Goal: Transaction & Acquisition: Purchase product/service

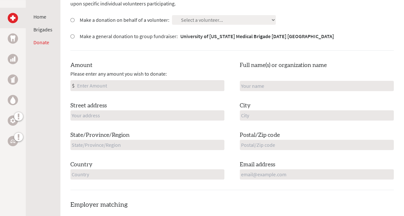
scroll to position [210, 0]
click at [140, 87] on input "Amount" at bounding box center [150, 85] width 148 height 10
type input "325"
click at [143, 116] on input "text" at bounding box center [147, 115] width 154 height 10
type input "[STREET_ADDRESS][PERSON_NAME]"
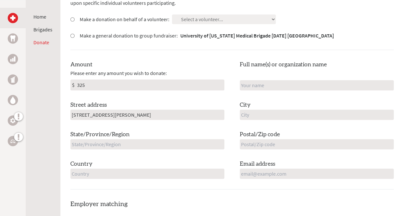
type input "Londonderry"
type input "NH"
type input "03053"
type input "[GEOGRAPHIC_DATA]"
type input "[EMAIL_ADDRESS][DOMAIN_NAME]"
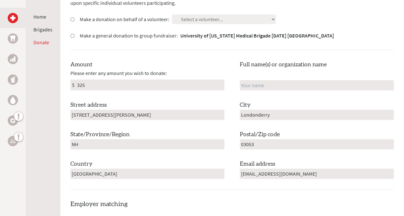
click at [181, 153] on div "Amount Please enter any amount you wish to donate: $ 325 Full name(s) or organi…" at bounding box center [231, 119] width 323 height 119
click at [291, 82] on input "text" at bounding box center [316, 85] width 154 height 10
click at [275, 85] on input "text" at bounding box center [316, 85] width 154 height 10
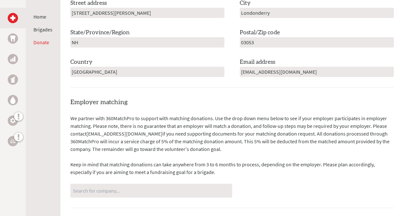
type input "[PERSON_NAME]"
click at [184, 103] on h4 "Employer matching" at bounding box center [231, 102] width 323 height 9
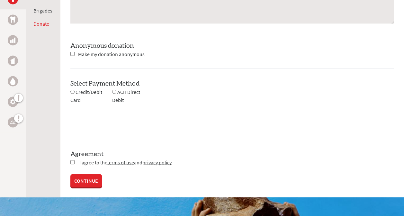
scroll to position [595, 0]
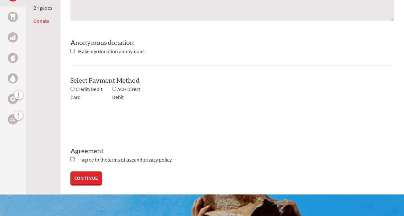
click at [71, 89] on input "radio" at bounding box center [72, 89] width 4 height 4
radio input "true"
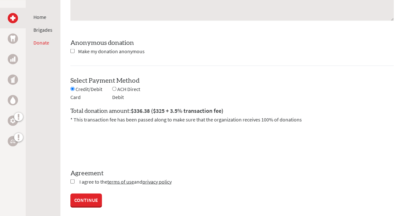
click at [112, 88] on input "radio" at bounding box center [114, 89] width 4 height 4
radio input "true"
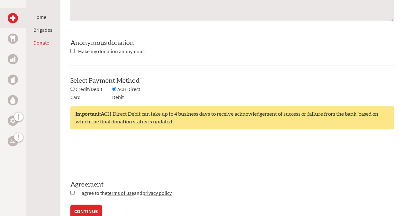
scroll to position [624, 0]
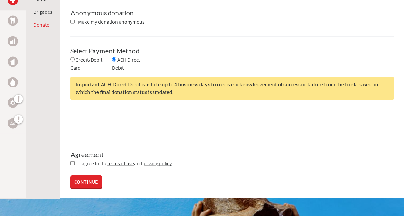
click at [70, 162] on input "checkbox" at bounding box center [72, 163] width 4 height 4
checkbox input "true"
drag, startPoint x: 95, startPoint y: 186, endPoint x: 256, endPoint y: 26, distance: 227.0
click at [95, 186] on link "CONTINUE" at bounding box center [85, 182] width 31 height 13
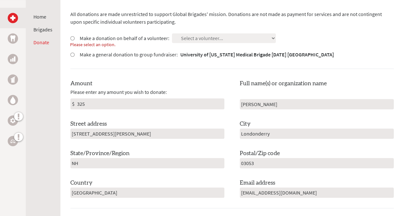
scroll to position [184, 0]
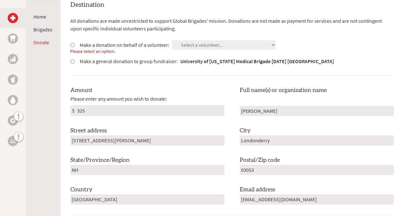
click at [73, 43] on input "Make a donation on behalf of a volunteer:" at bounding box center [72, 45] width 4 height 4
radio input "true"
click at [204, 43] on select "Select a volunteer... [PERSON_NAME] [PERSON_NAME] [PERSON_NAME] [PERSON_NAME] […" at bounding box center [224, 45] width 104 height 10
select select "15D87C73-616D-11EF-BF8B-42010A8A0043"
click at [172, 40] on select "Select a volunteer... [PERSON_NAME] [PERSON_NAME] [PERSON_NAME] [PERSON_NAME] […" at bounding box center [224, 45] width 104 height 10
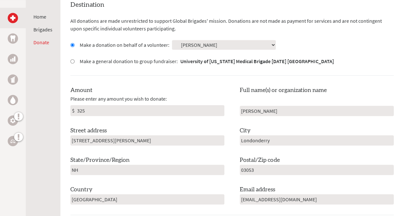
click at [208, 69] on div "Destination All donations are made unrestricted to support Global Brigades' mis…" at bounding box center [231, 107] width 323 height 215
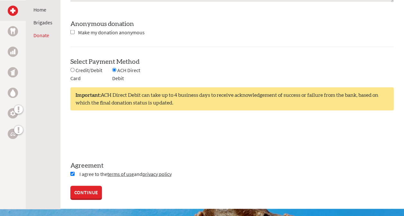
scroll to position [615, 0]
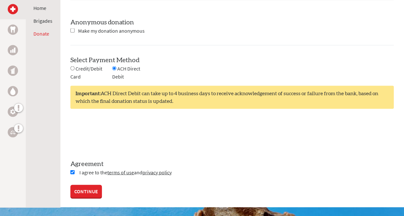
click at [89, 188] on link "CONTINUE" at bounding box center [85, 191] width 31 height 13
